Goal: Information Seeking & Learning: Learn about a topic

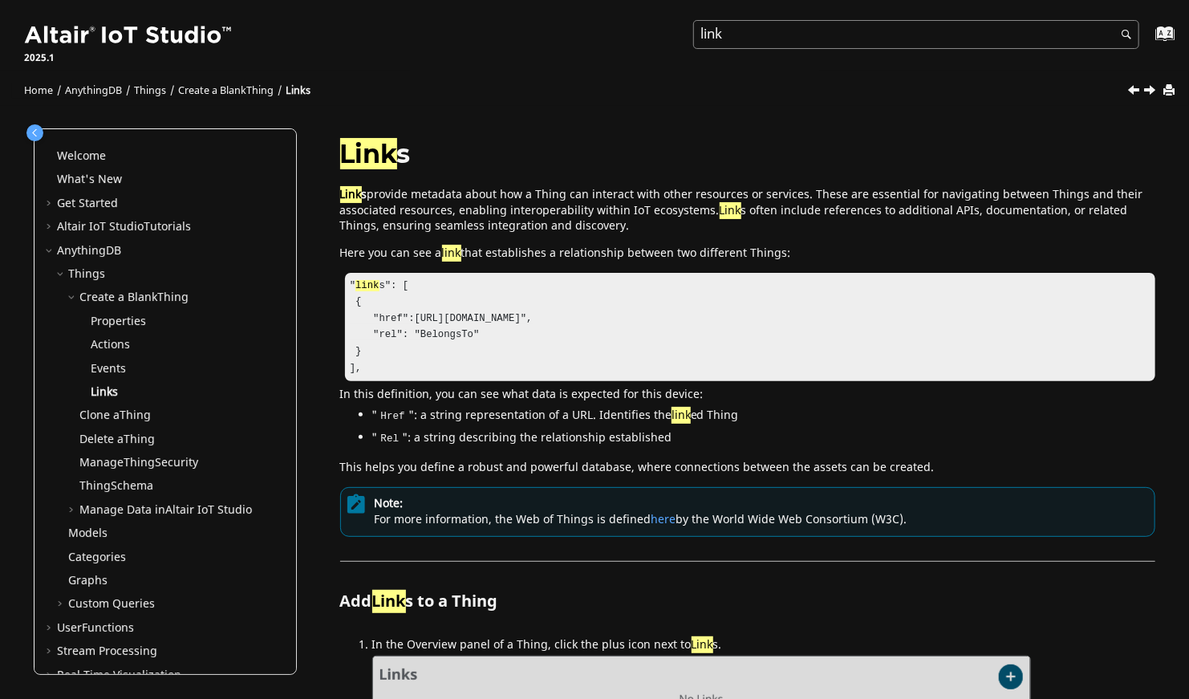
click at [777, 38] on input "link" at bounding box center [916, 34] width 446 height 29
type input "links"
click at [1100, 20] on button "Search" at bounding box center [1122, 35] width 45 height 31
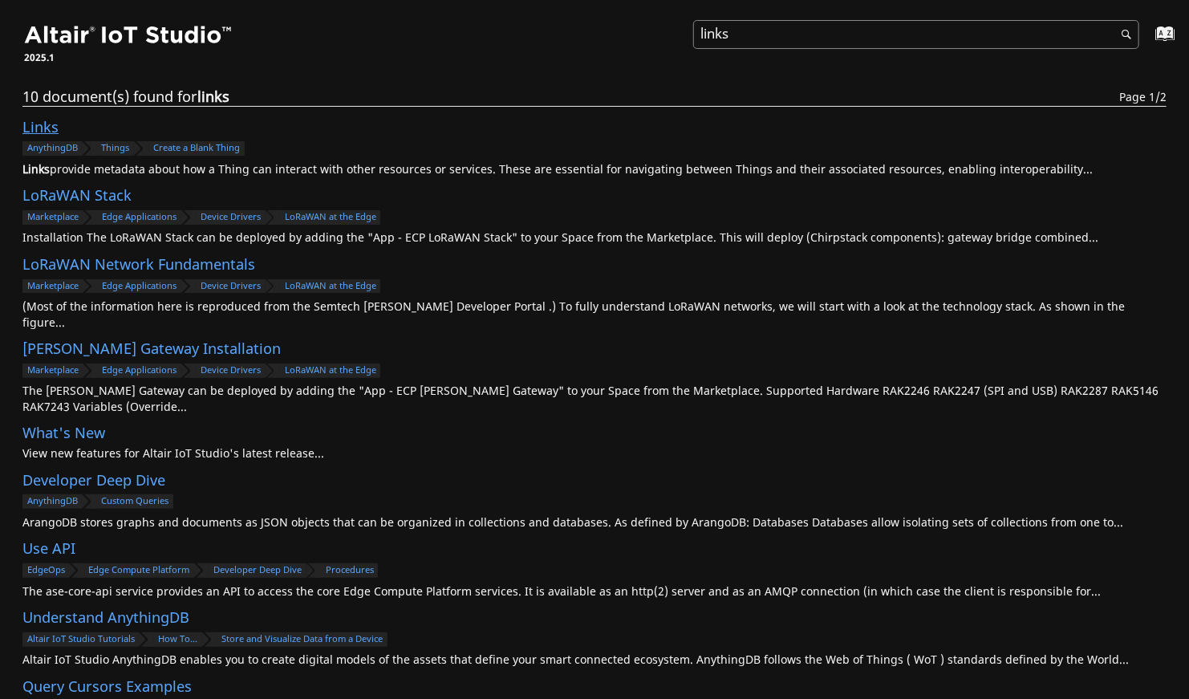
click at [47, 127] on link "Links" at bounding box center [40, 128] width 36 height 22
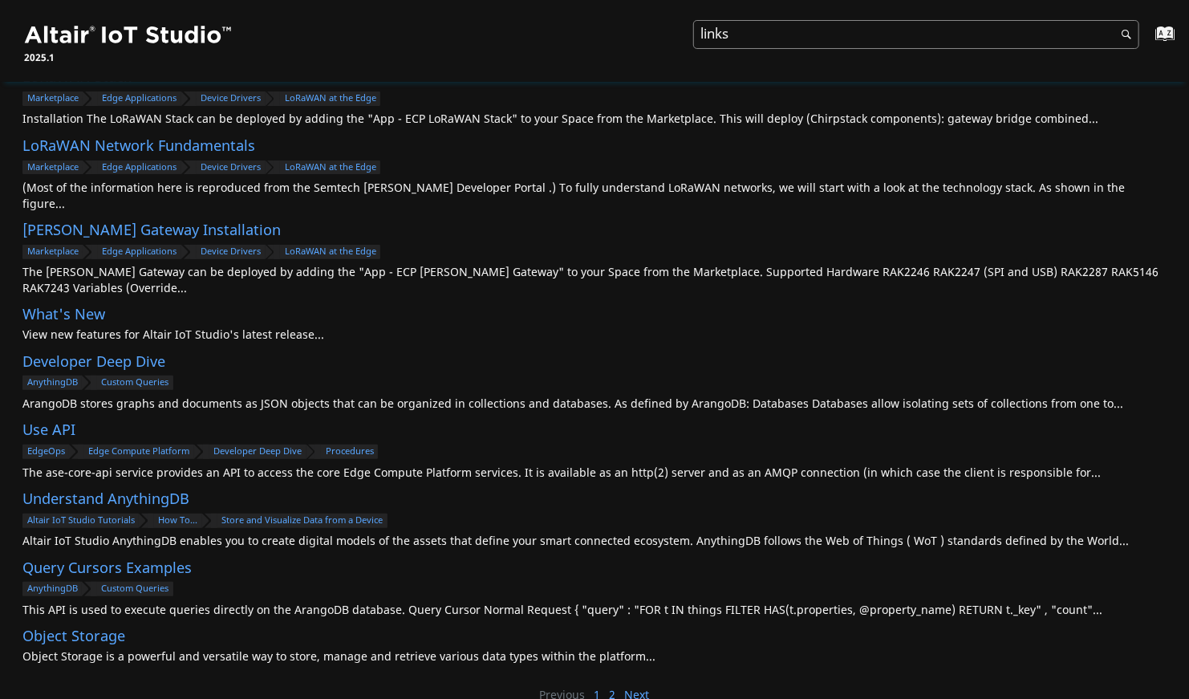
scroll to position [138, 0]
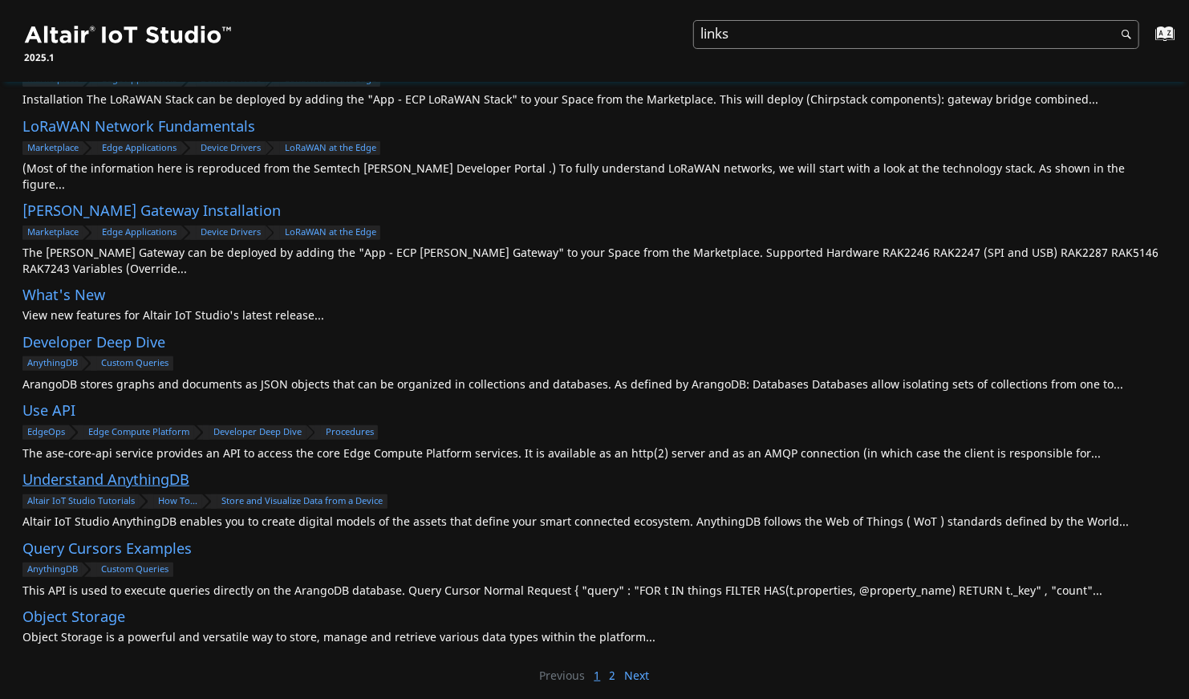
click at [147, 473] on link "Understand AnythingDB" at bounding box center [105, 480] width 167 height 22
click at [151, 538] on link "Query Cursors Examples" at bounding box center [106, 549] width 169 height 22
click at [758, 30] on input "links" at bounding box center [916, 34] width 446 height 29
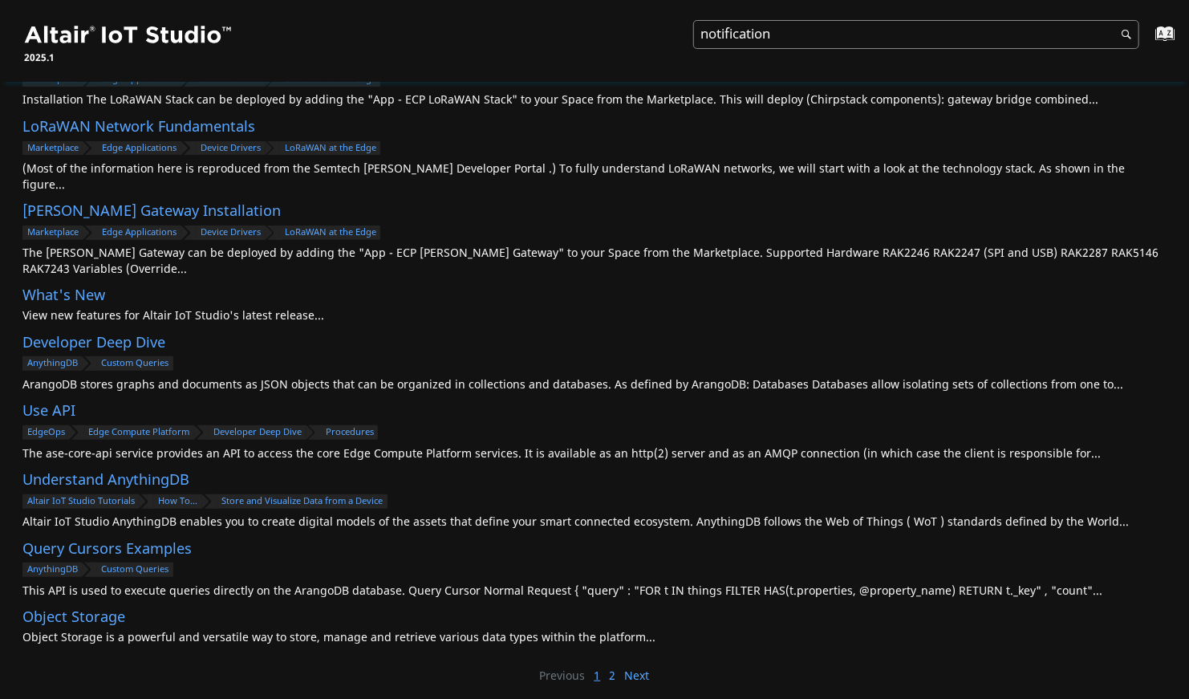
type input "notification"
click at [1100, 20] on button "Search" at bounding box center [1122, 35] width 45 height 31
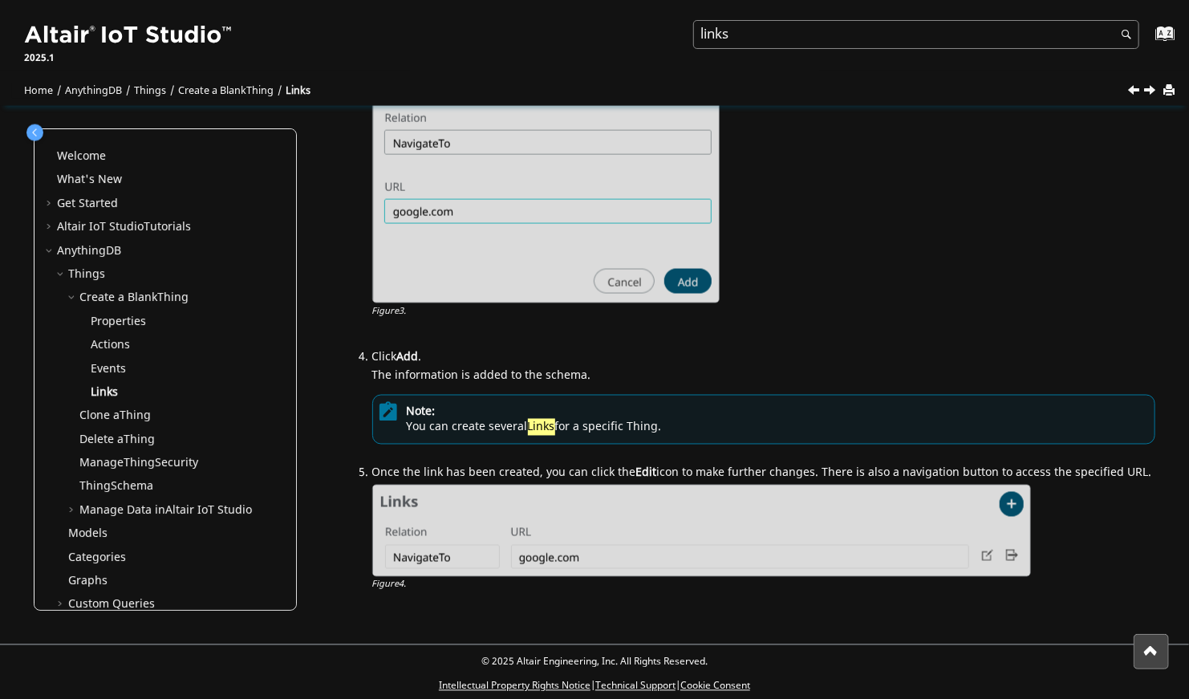
scroll to position [1146, 0]
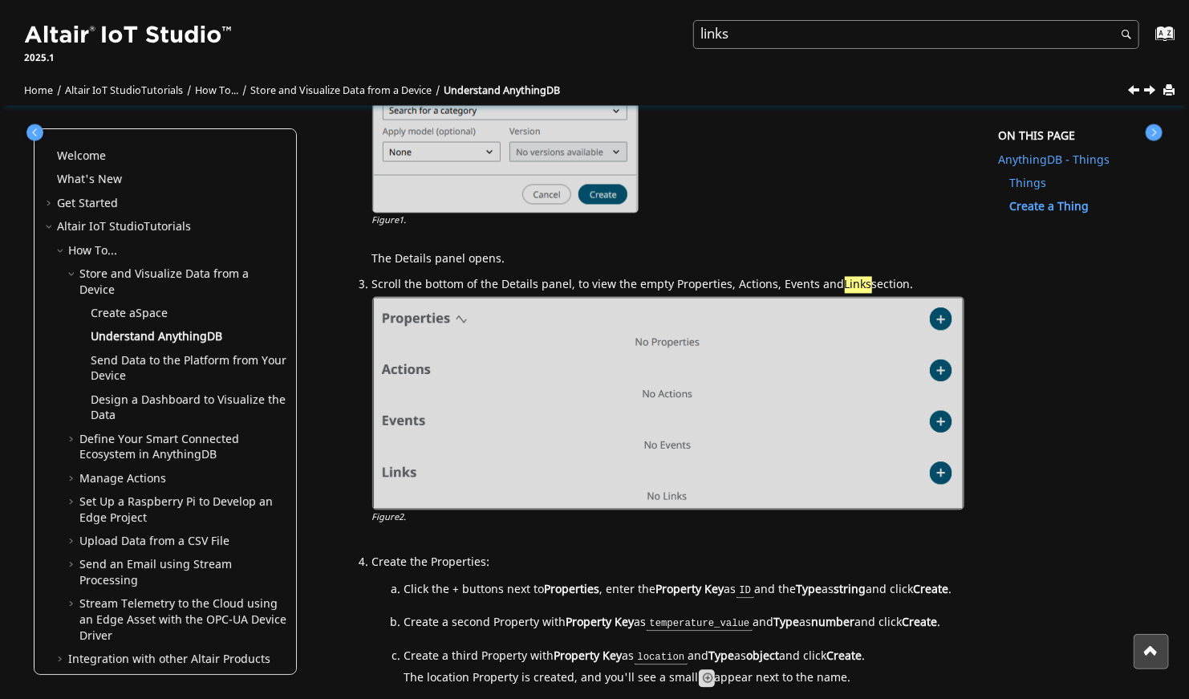
scroll to position [1364, 0]
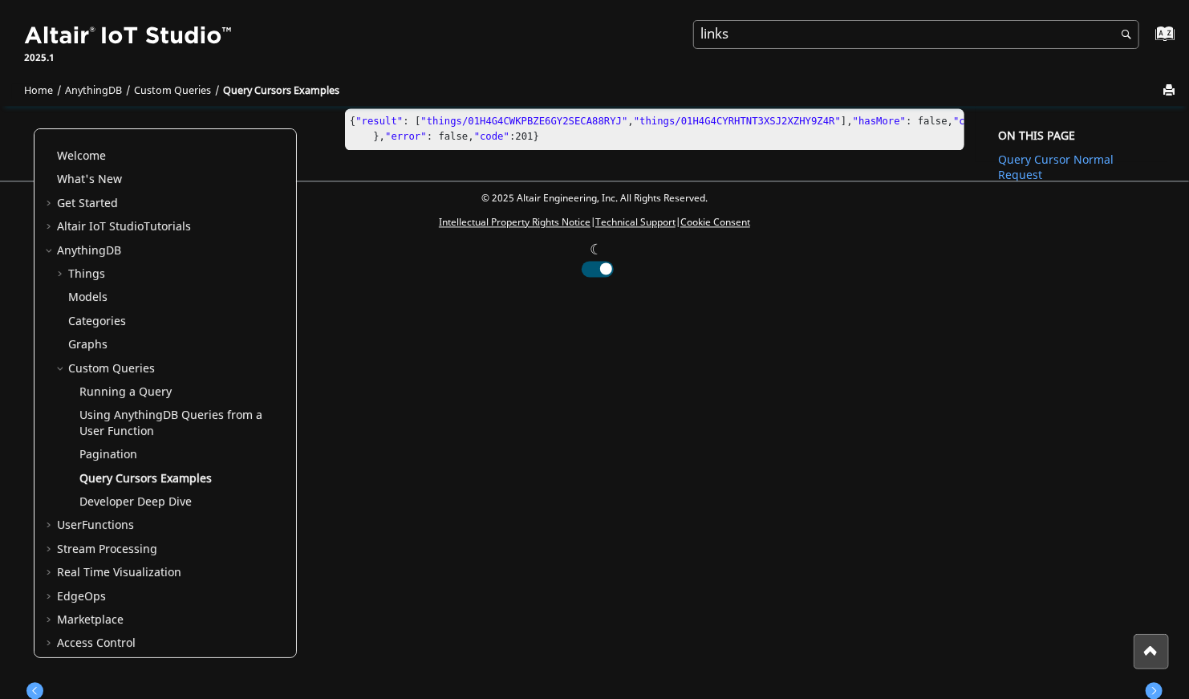
scroll to position [2099, 0]
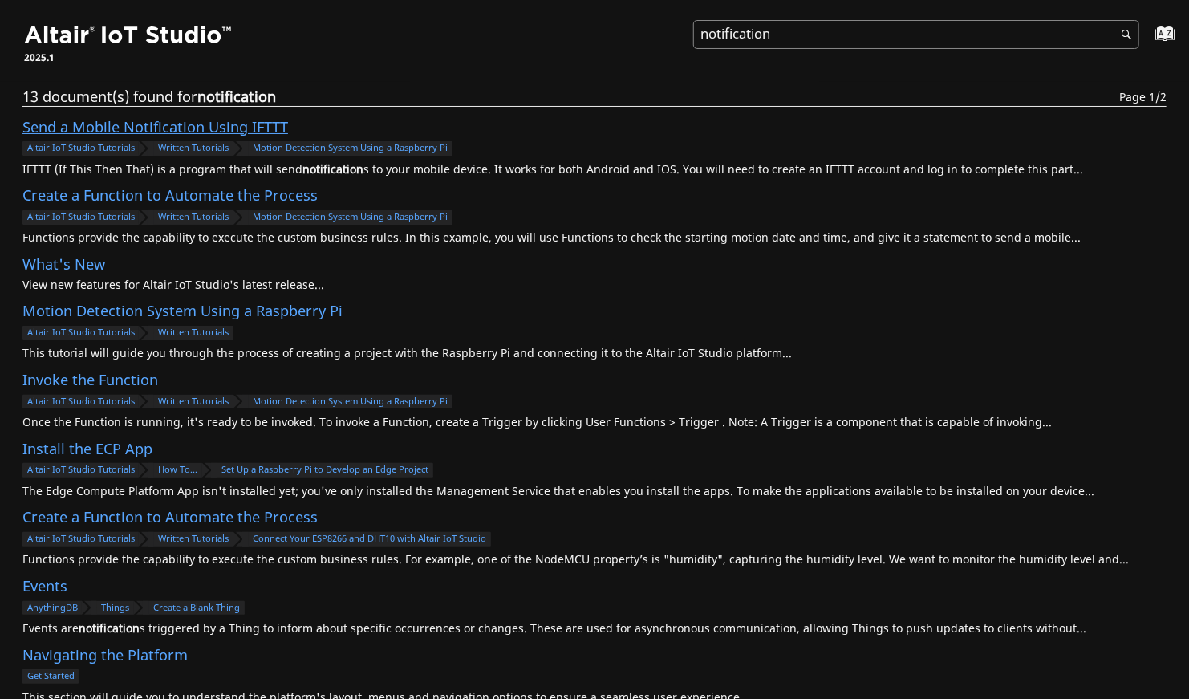
click at [258, 134] on link "Send a Mobile Notification Using IFTTT" at bounding box center [155, 128] width 266 height 22
click at [290, 202] on link "Create a Function to Automate the Process" at bounding box center [169, 196] width 295 height 22
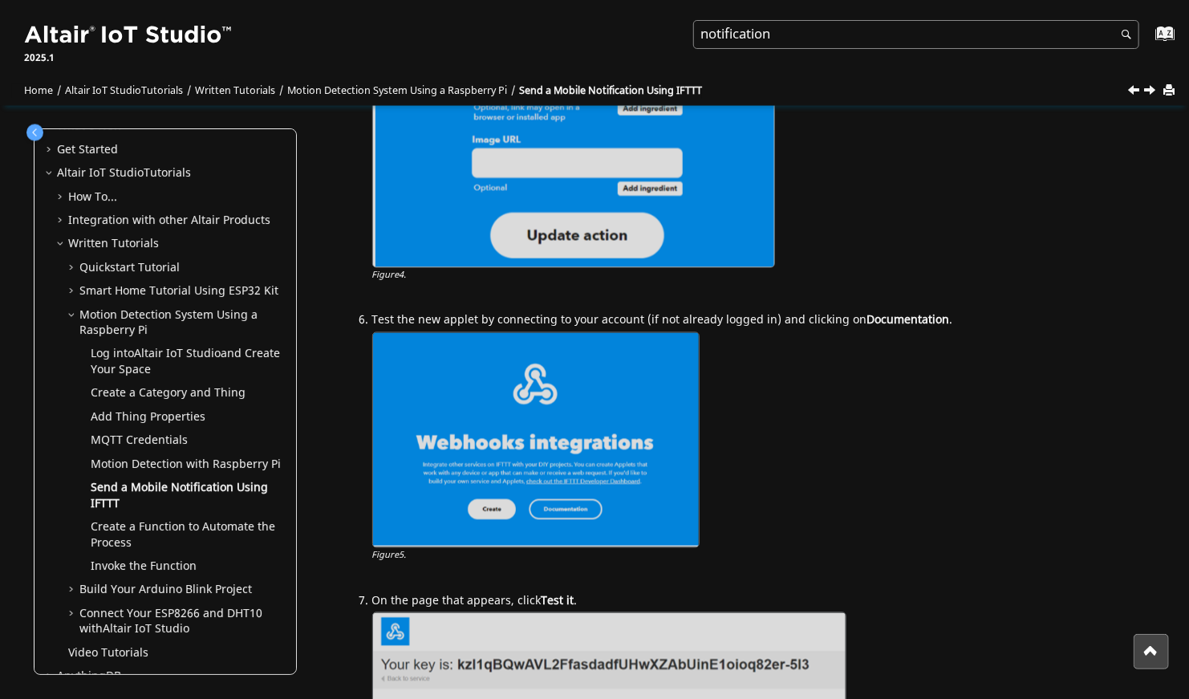
scroll to position [55, 0]
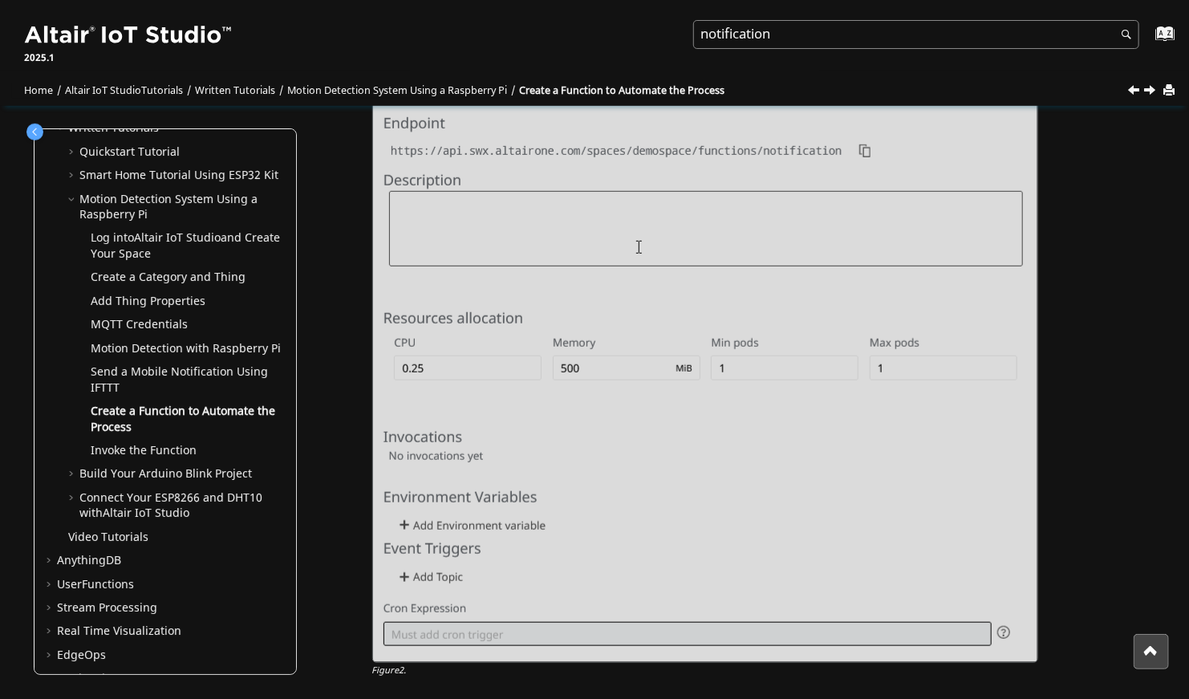
scroll to position [472, 0]
click at [359, 571] on ol "To create a Function, click User Functions > Functions . Figure 1 . Click New F…" at bounding box center [748, 406] width 816 height 1296
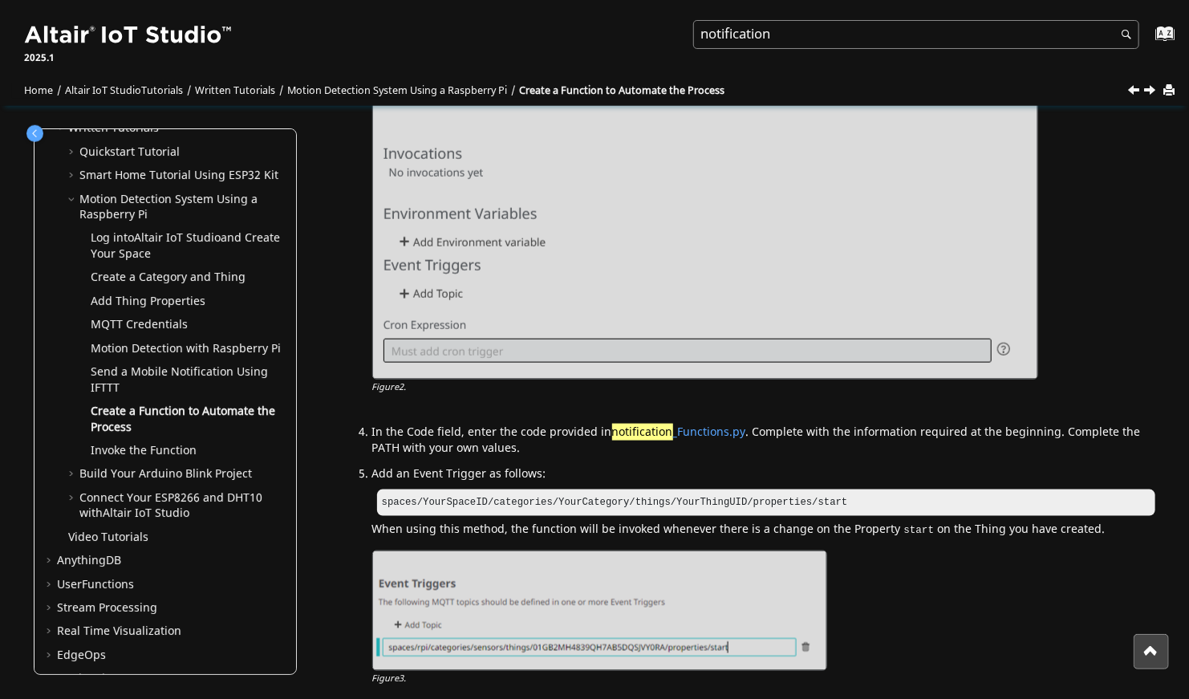
scroll to position [958, 0]
